Goal: Navigation & Orientation: Go to known website

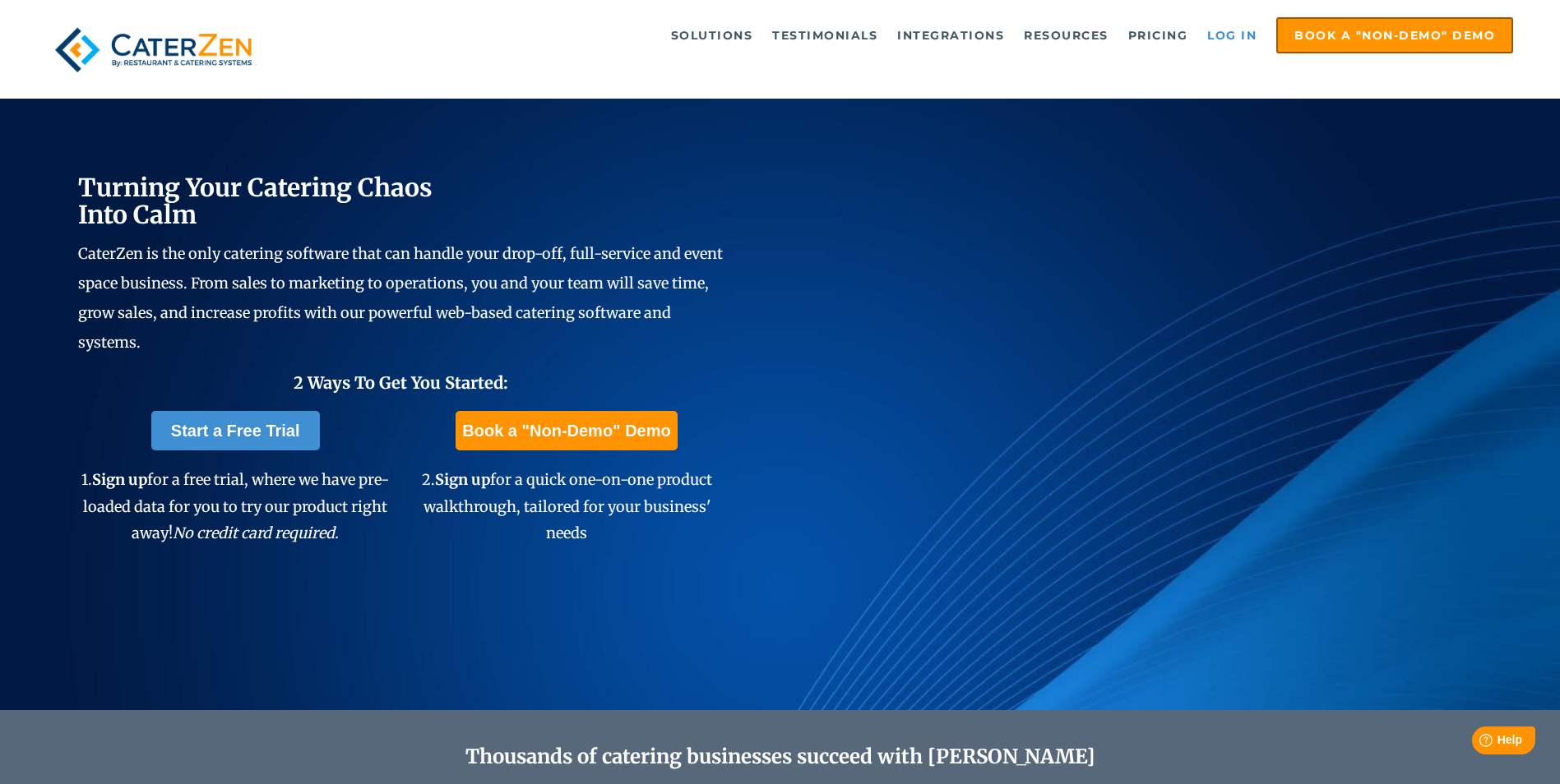
click at [1230, 39] on link "Log in" at bounding box center [1231, 35] width 66 height 33
click at [1217, 44] on link "Log in" at bounding box center [1231, 35] width 66 height 33
